Goal: Transaction & Acquisition: Book appointment/travel/reservation

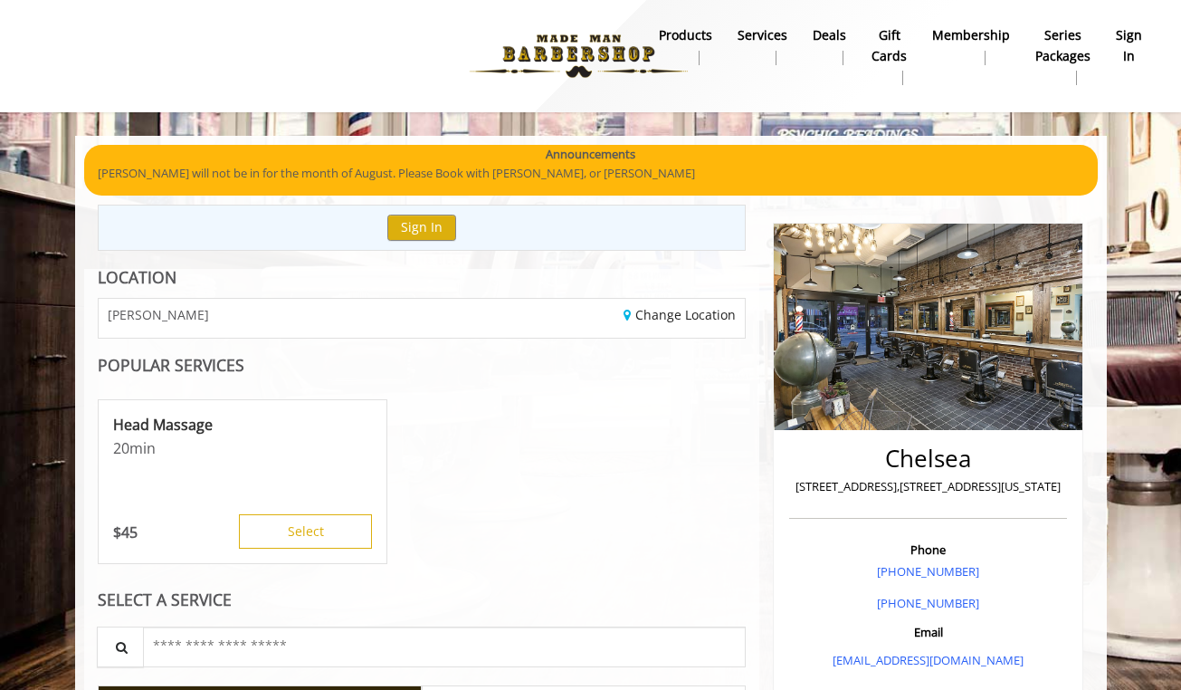
click at [1129, 55] on b "sign in" at bounding box center [1129, 45] width 26 height 41
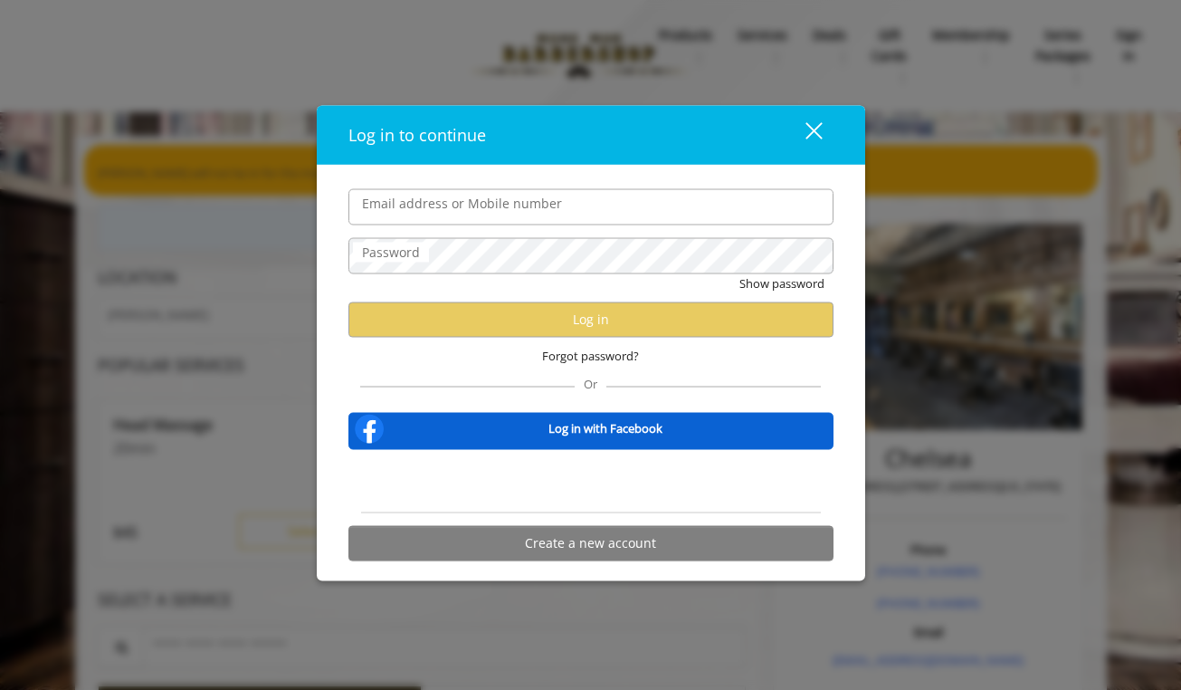
click at [424, 253] on label "Password" at bounding box center [391, 253] width 76 height 20
click at [430, 205] on label "Email address or Mobile number" at bounding box center [462, 204] width 218 height 20
click at [430, 205] on input "Email address or Mobile number" at bounding box center [590, 207] width 485 height 36
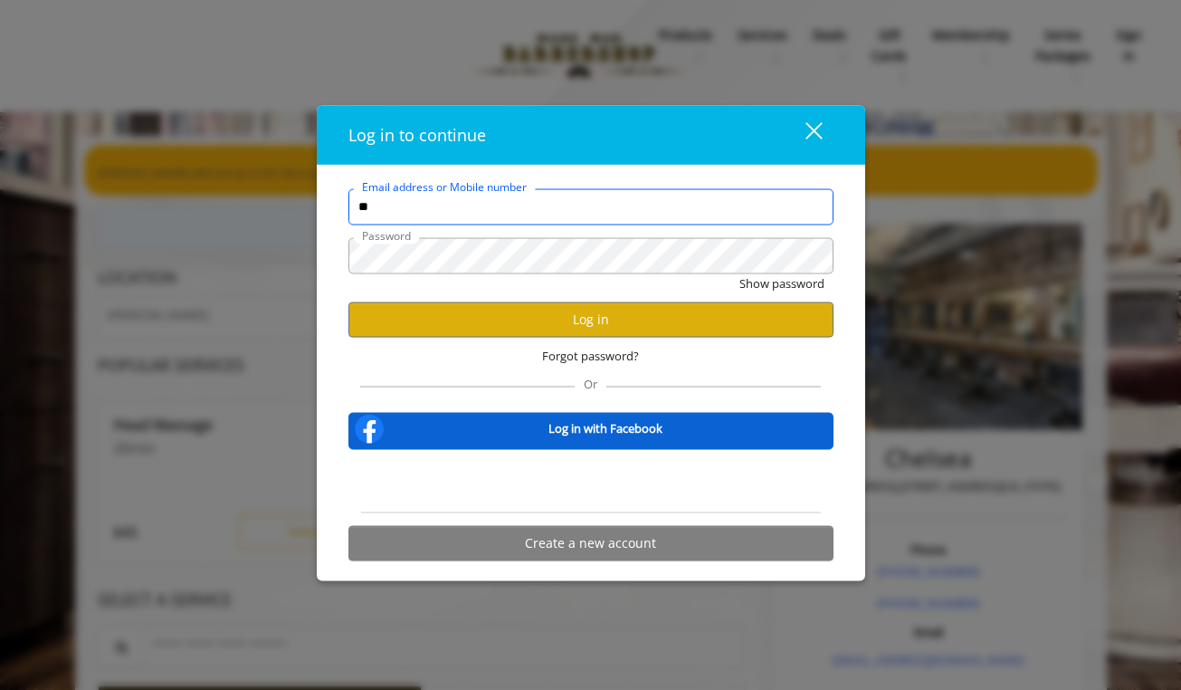
type input "**********"
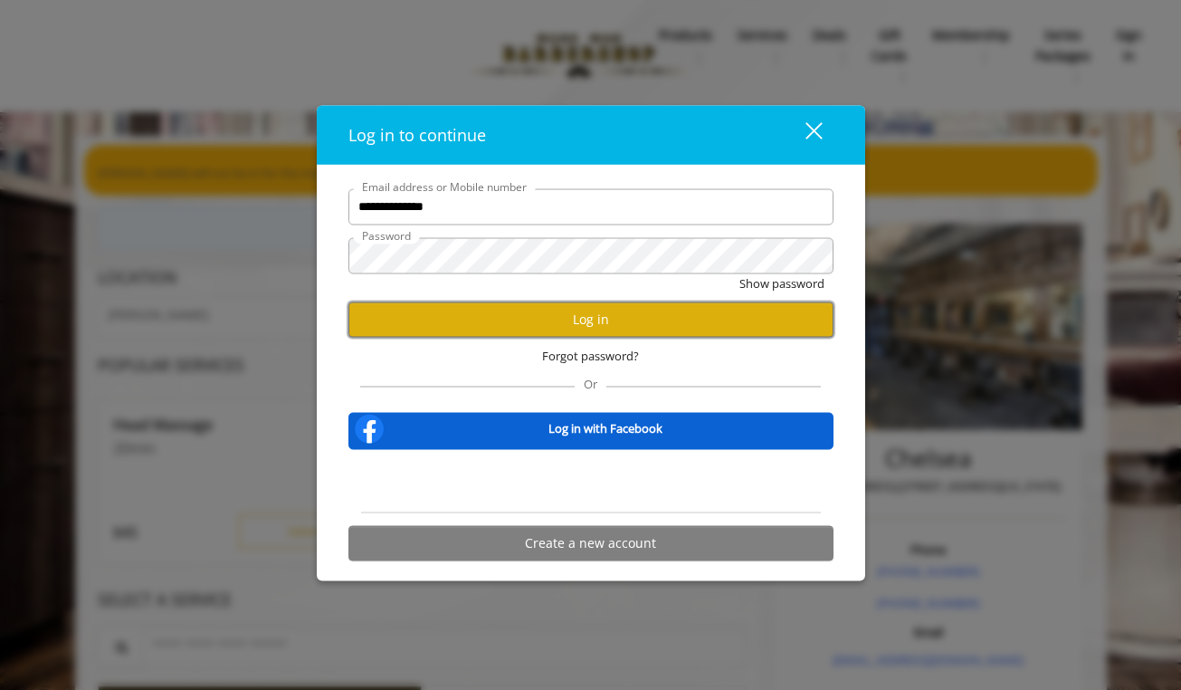
click at [496, 314] on button "Log in" at bounding box center [590, 318] width 485 height 35
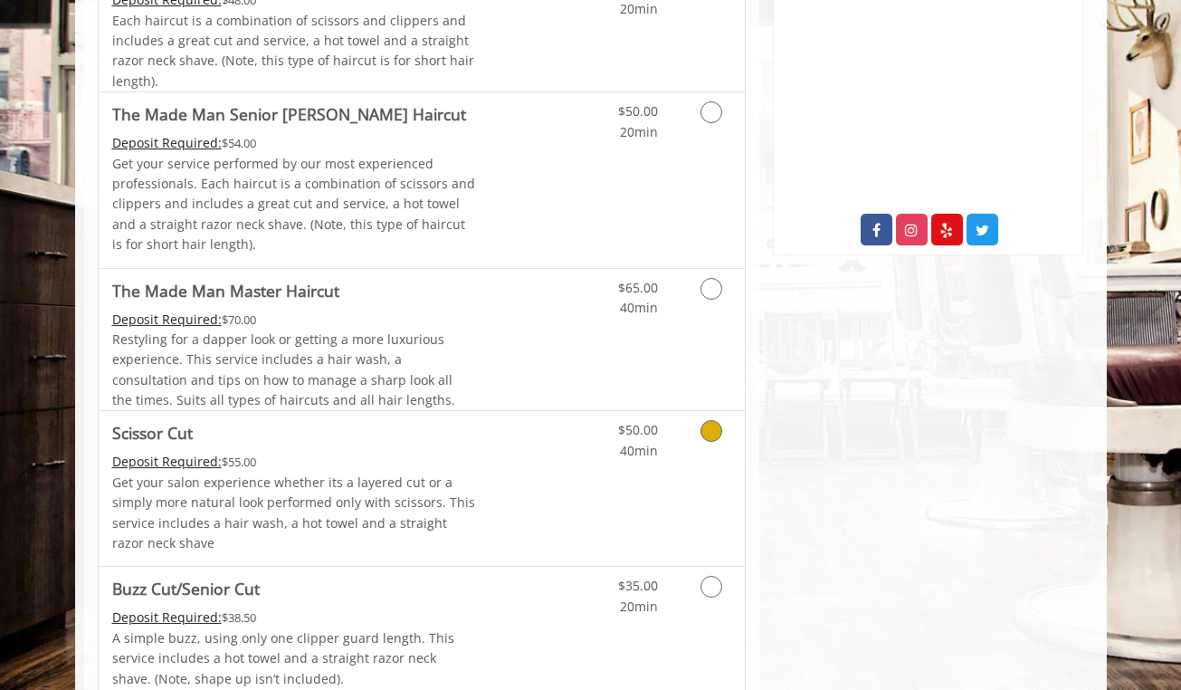
scroll to position [672, 0]
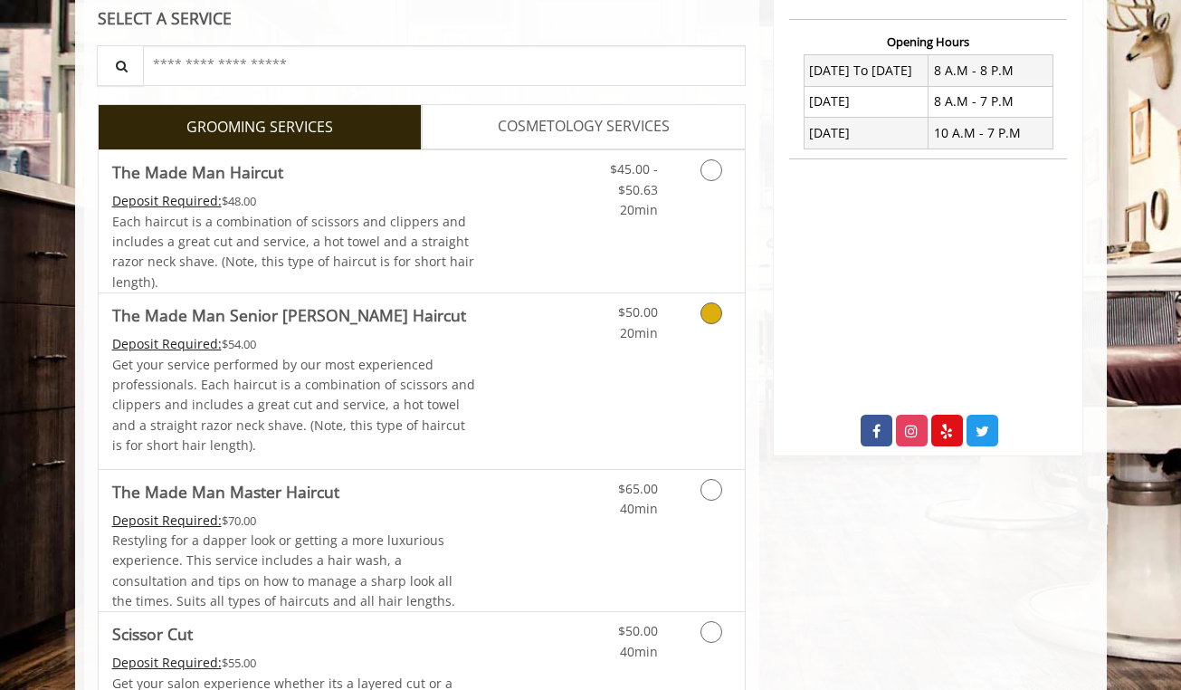
click at [707, 378] on div "$50.00 20min" at bounding box center [664, 380] width 162 height 175
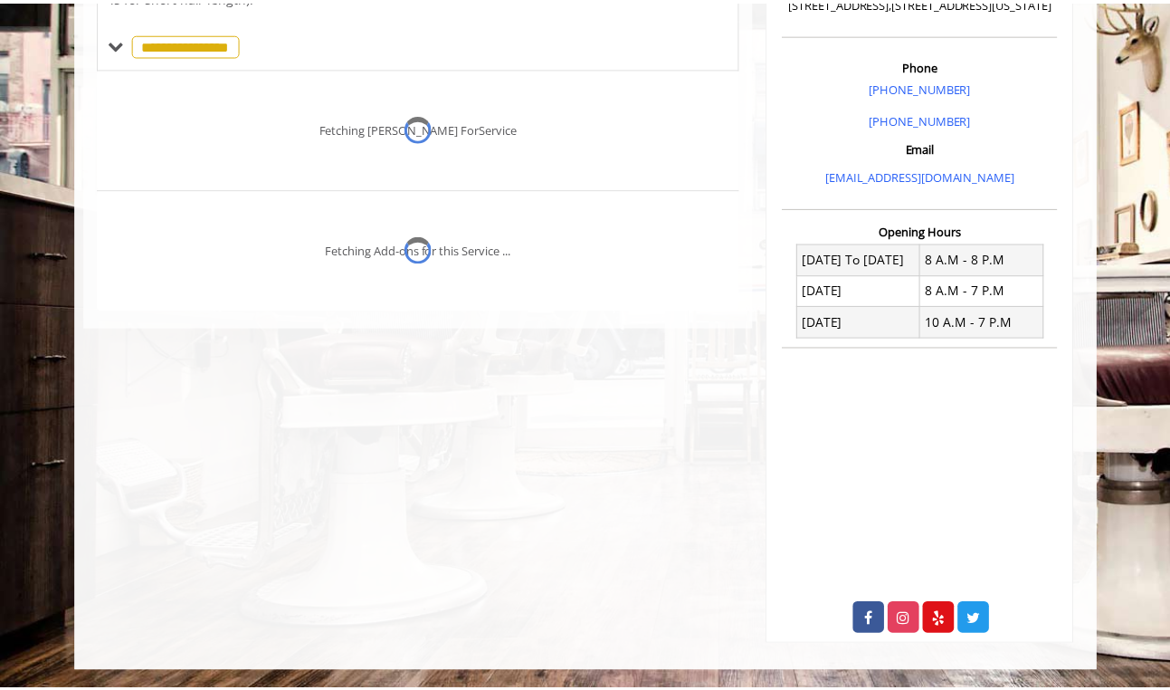
scroll to position [483, 0]
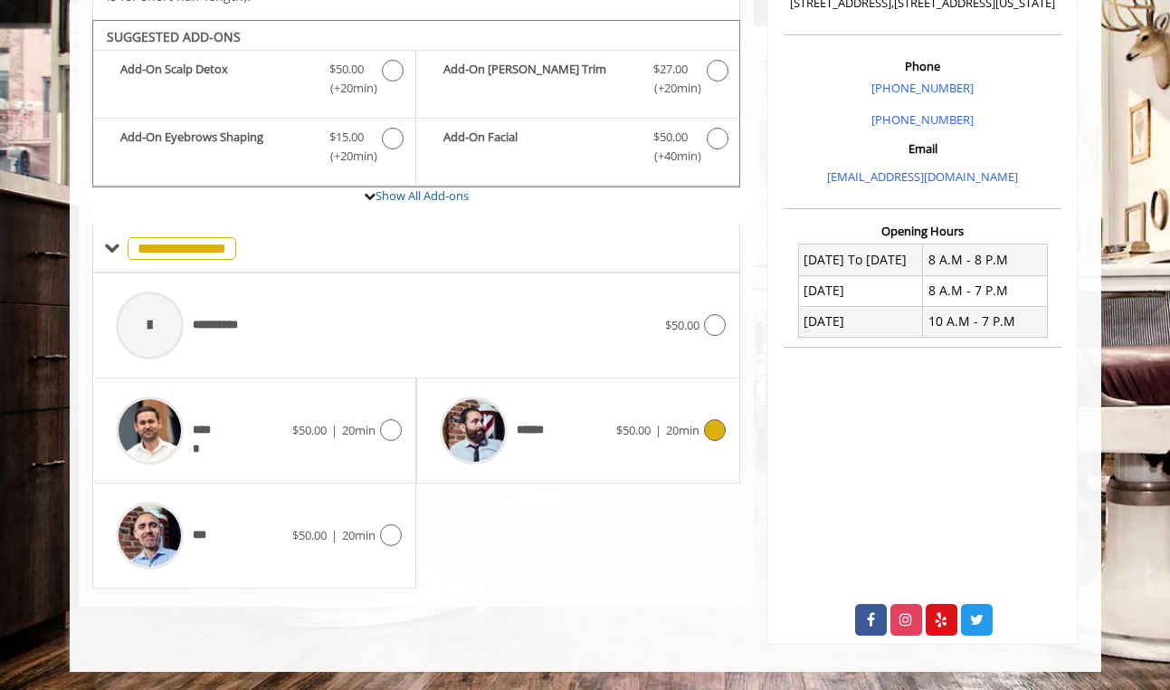
click at [650, 421] on span "$50.00 | 20min" at bounding box center [657, 430] width 83 height 19
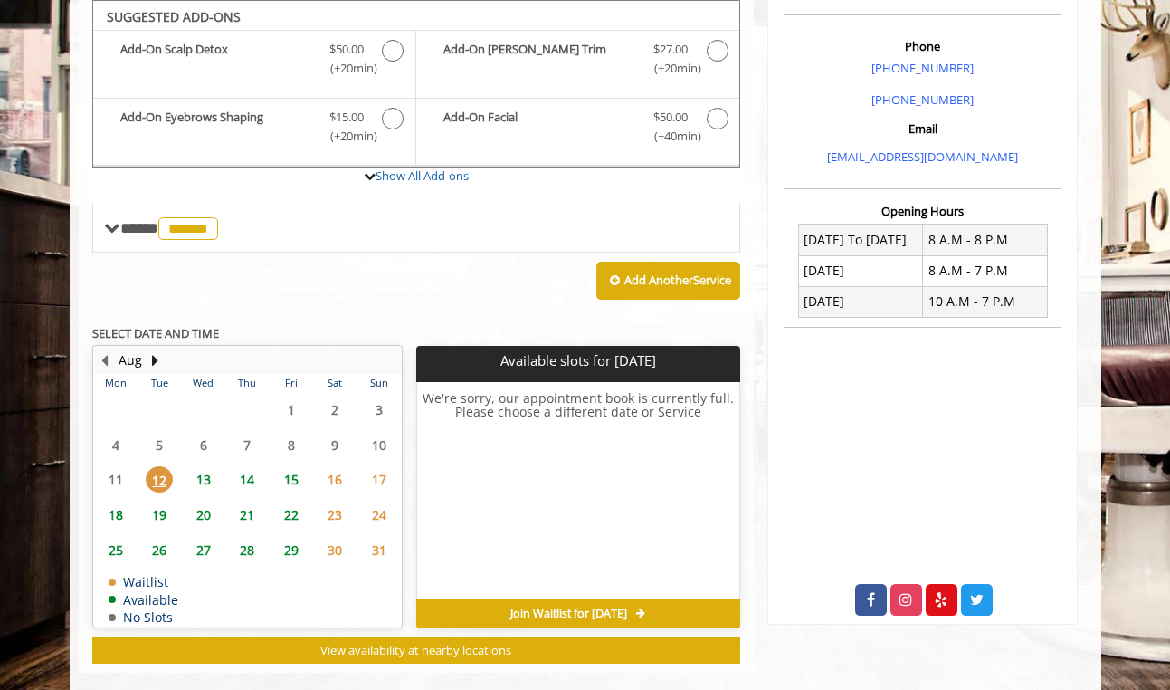
scroll to position [504, 0]
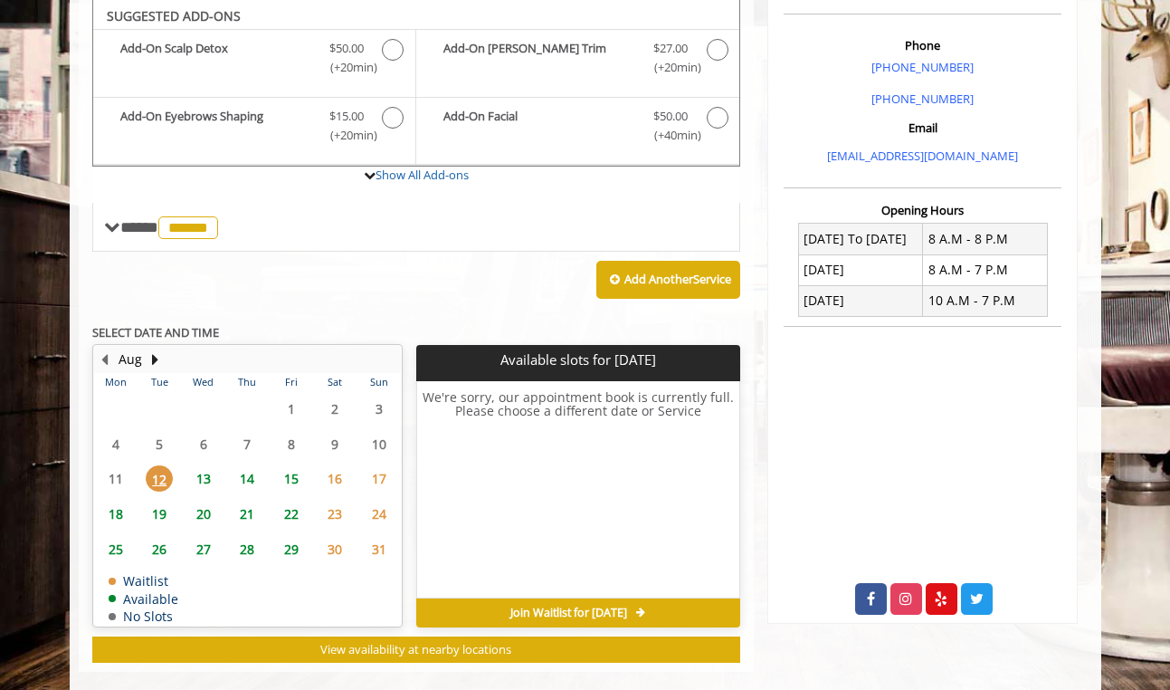
click at [199, 479] on span "13" at bounding box center [203, 478] width 27 height 26
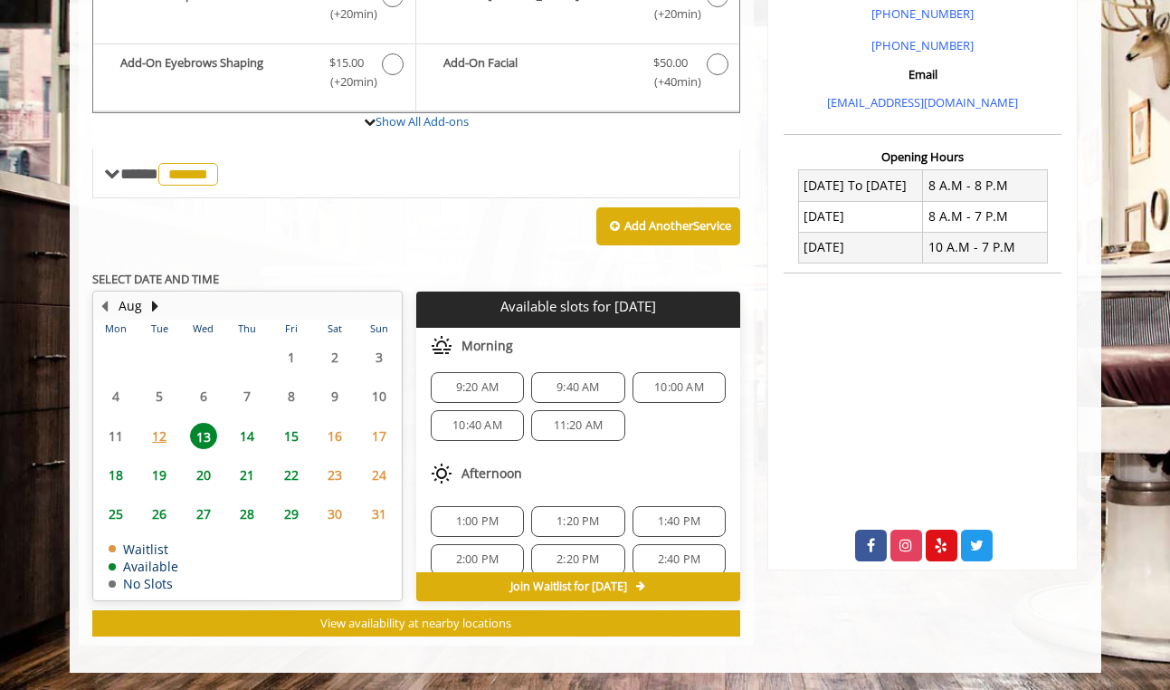
scroll to position [5, 0]
click at [600, 427] on span "11:20 AM" at bounding box center [577, 427] width 77 height 14
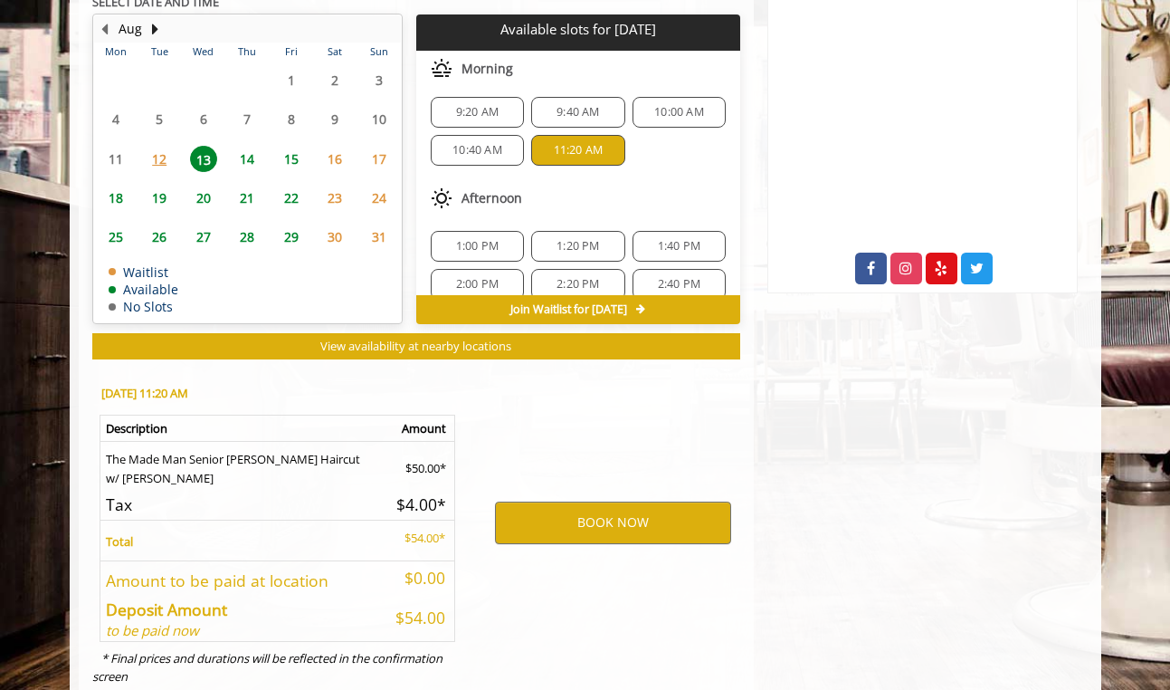
scroll to position [884, 0]
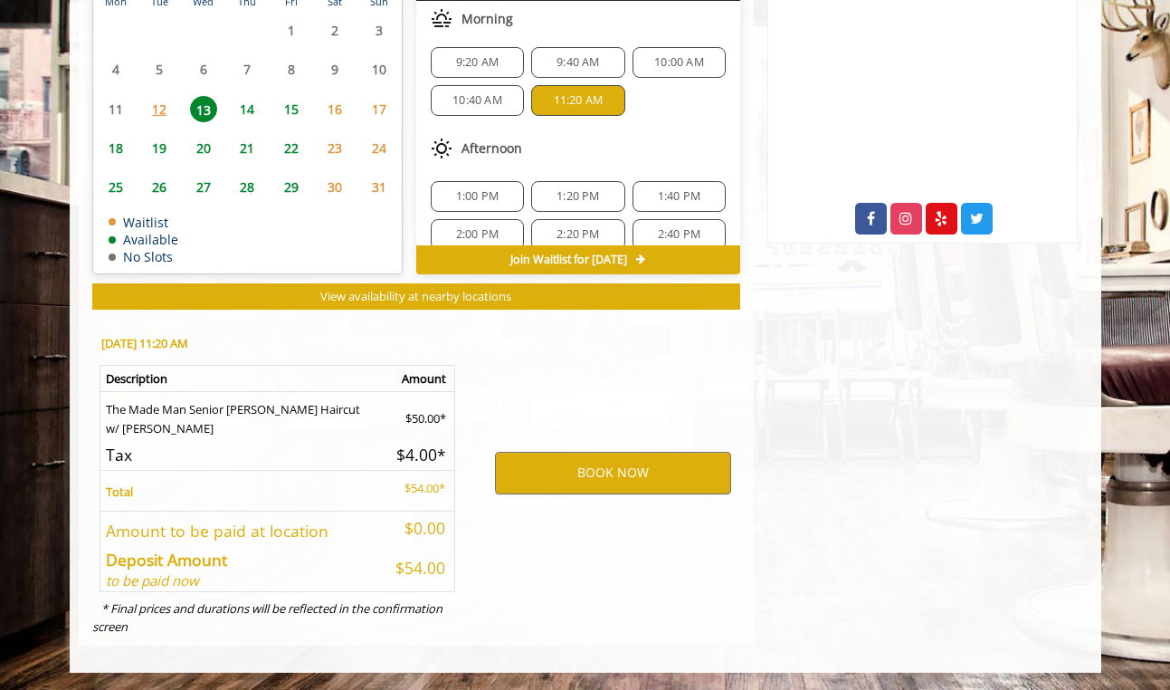
click at [585, 368] on div "BOOK NOW" at bounding box center [612, 473] width 281 height 309
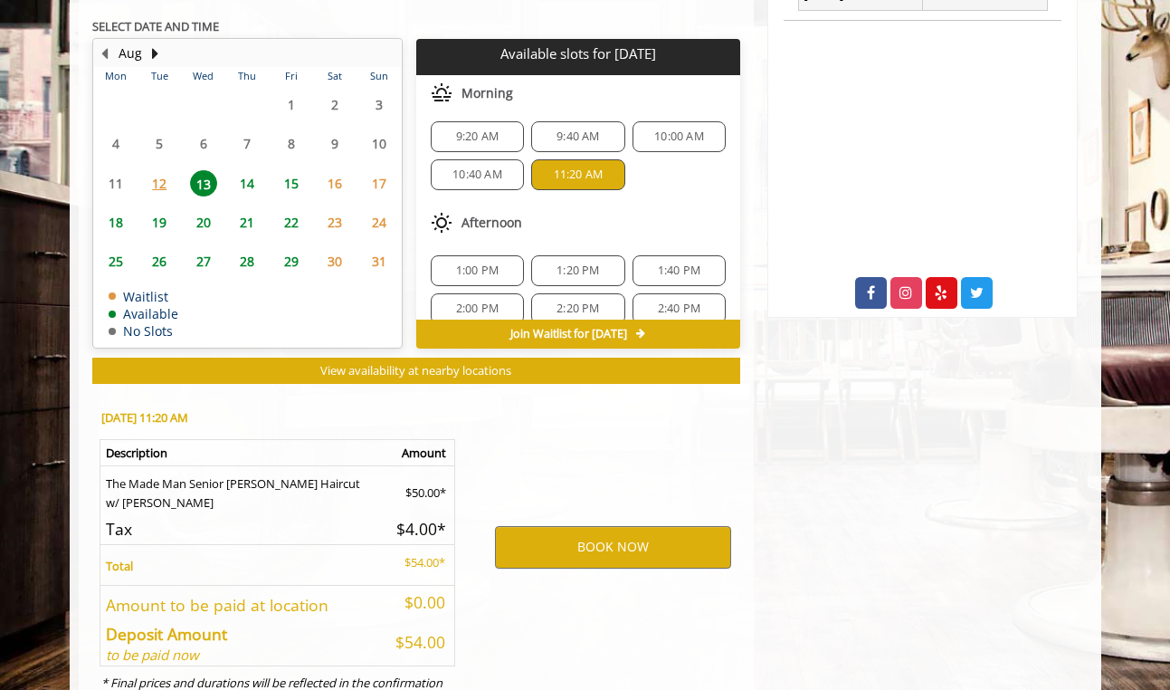
scroll to position [763, 0]
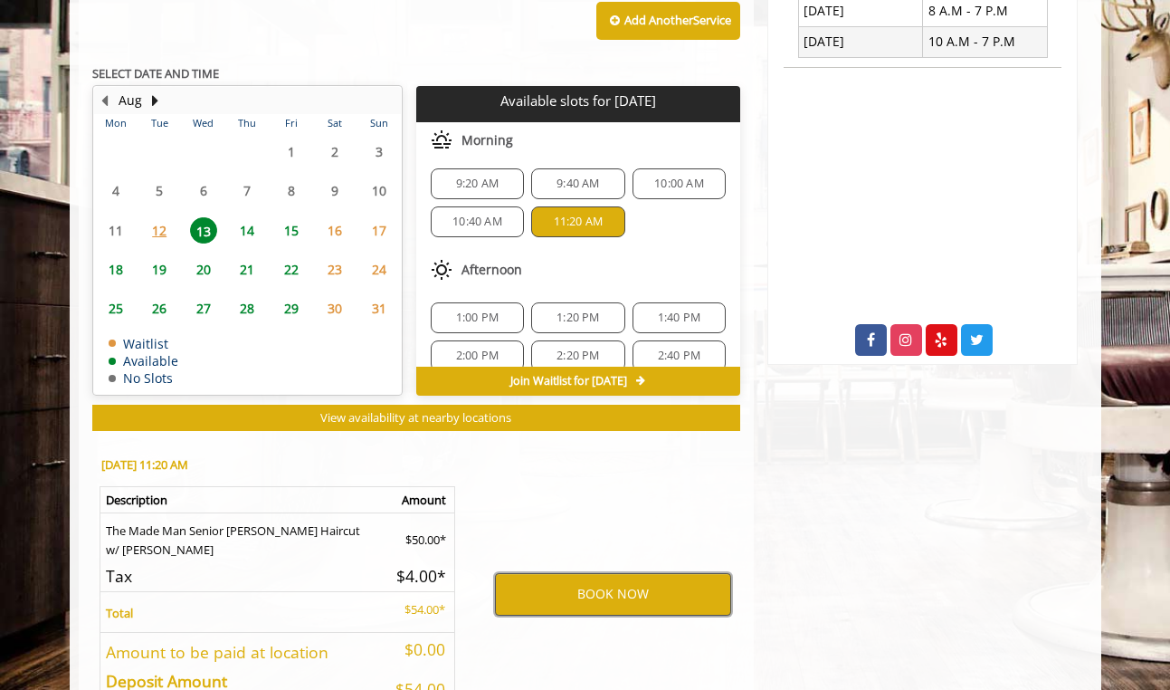
click at [590, 591] on button "BOOK NOW" at bounding box center [613, 594] width 236 height 42
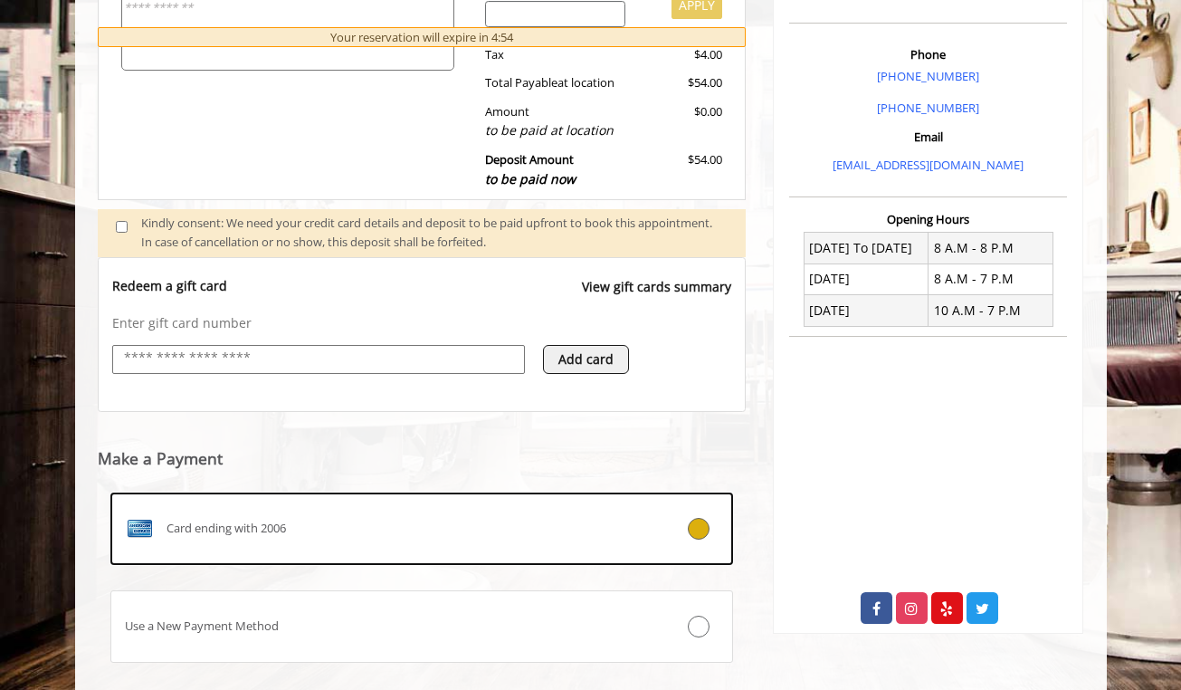
scroll to position [599, 0]
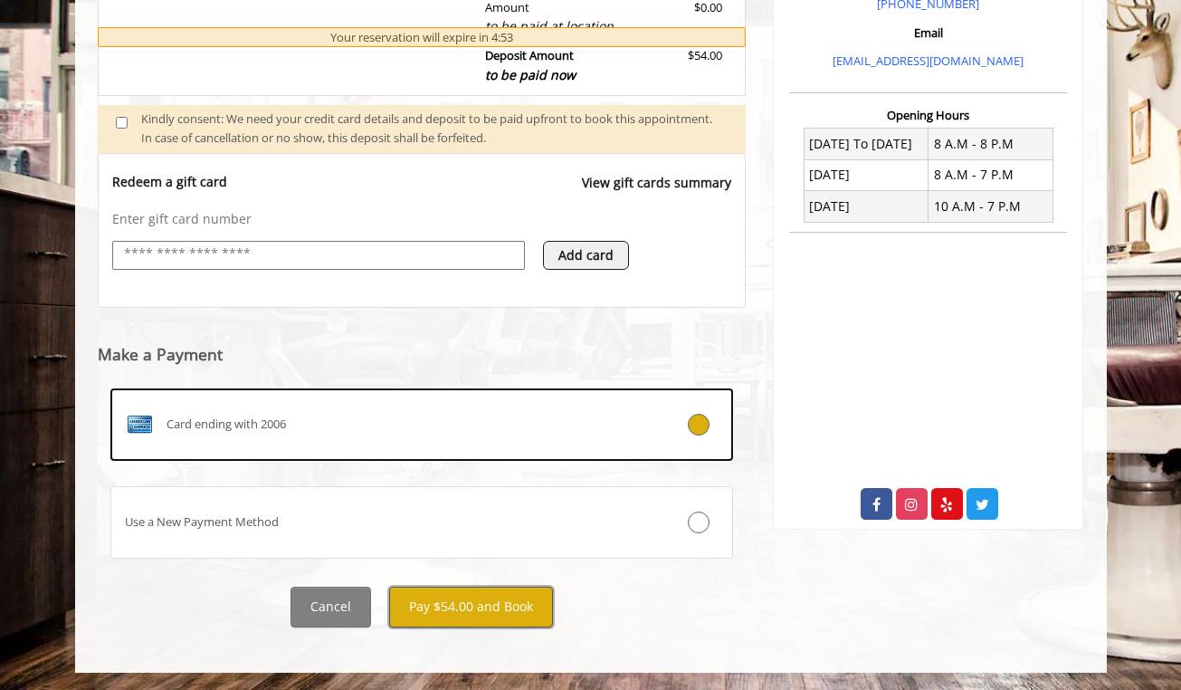
click at [458, 598] on button "Pay $54.00 and Book" at bounding box center [471, 606] width 164 height 41
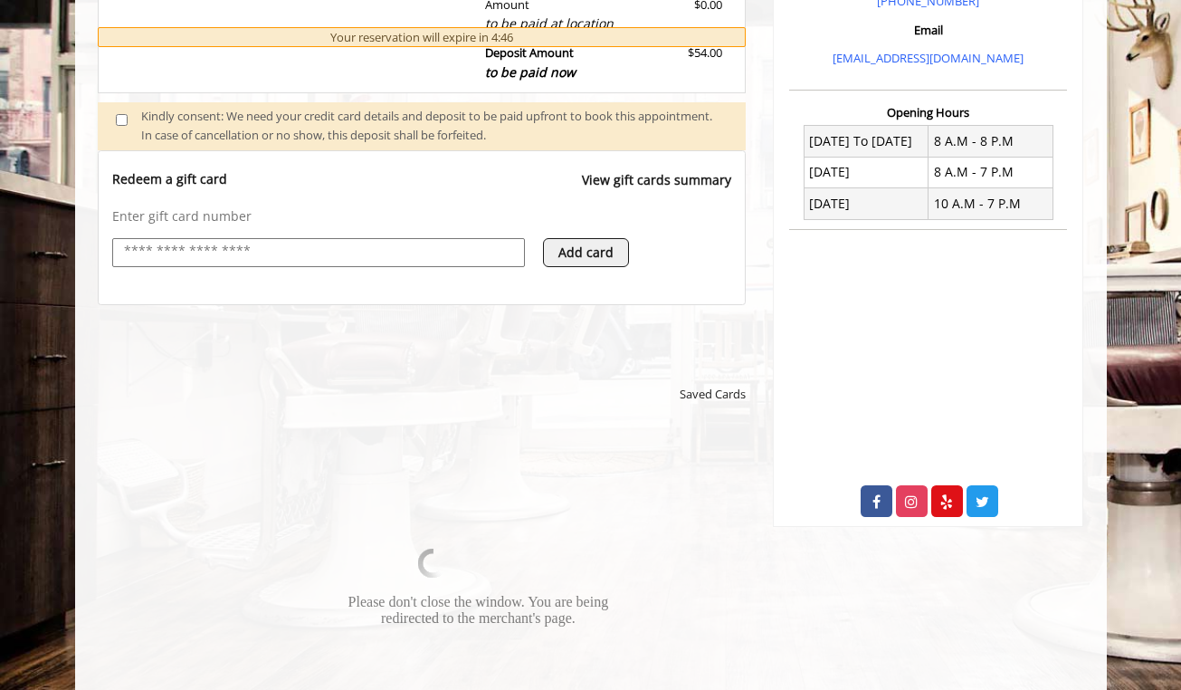
scroll to position [411, 0]
